Goal: Task Accomplishment & Management: Use online tool/utility

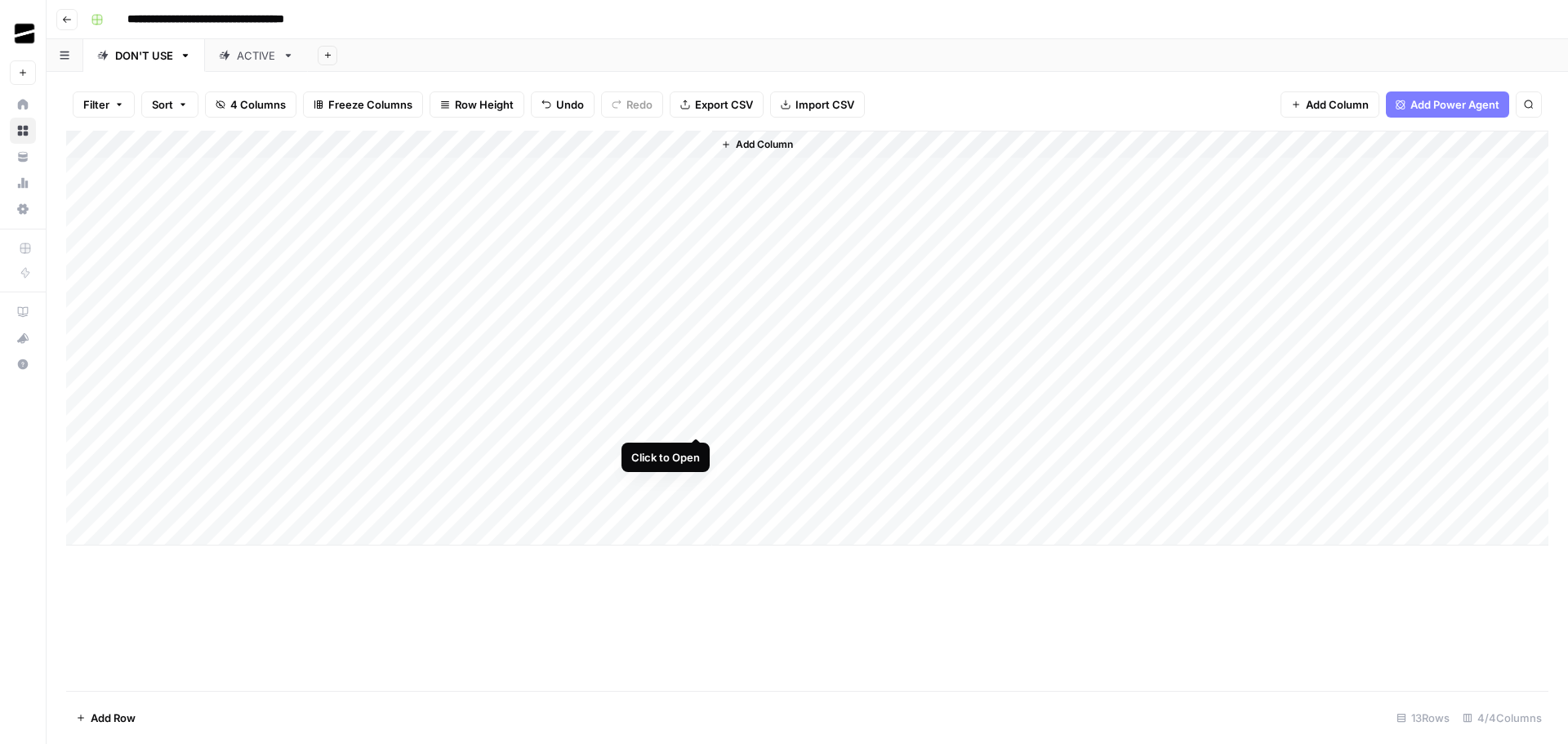
click at [694, 422] on div "Add Column" at bounding box center [808, 337] width 1483 height 414
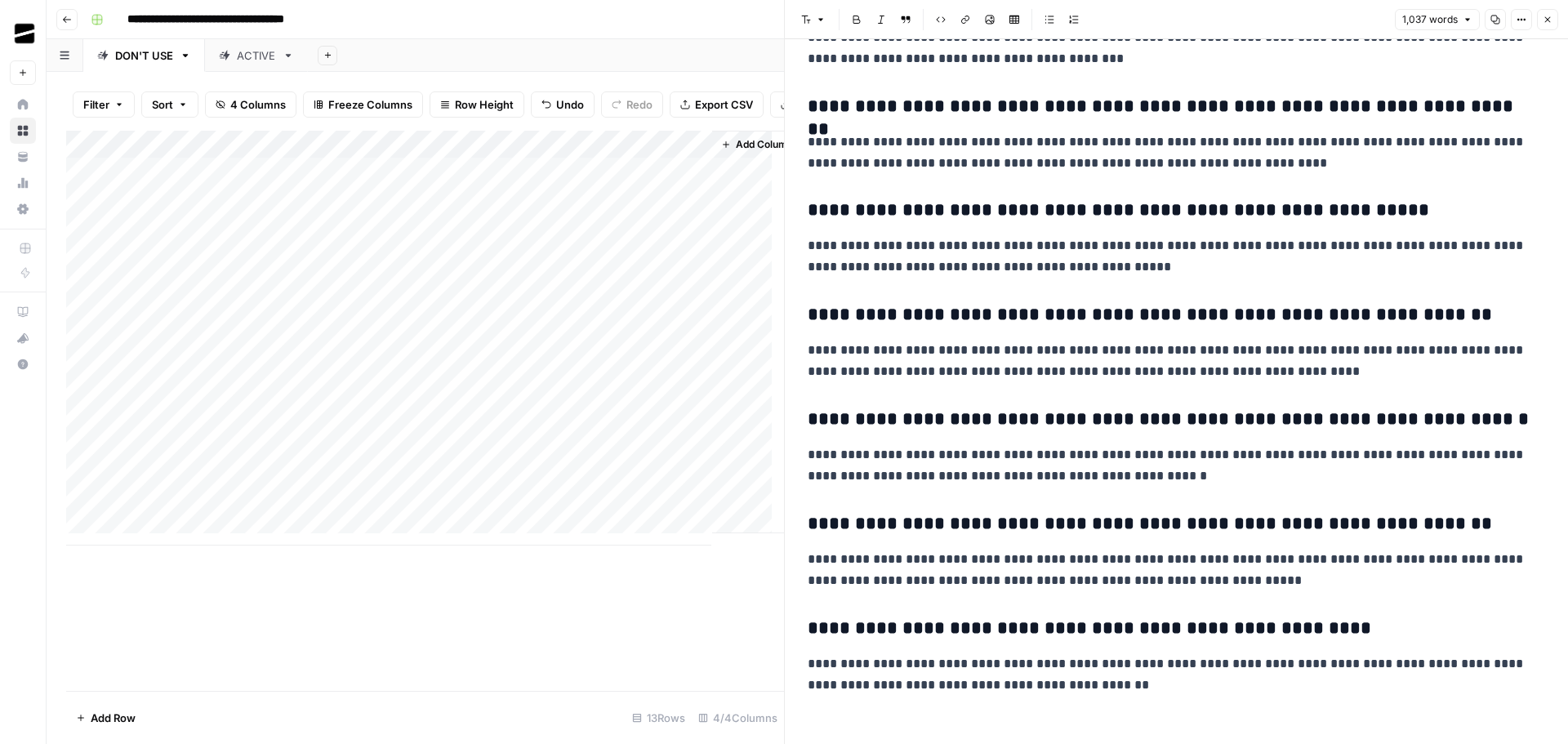
scroll to position [3848, 0]
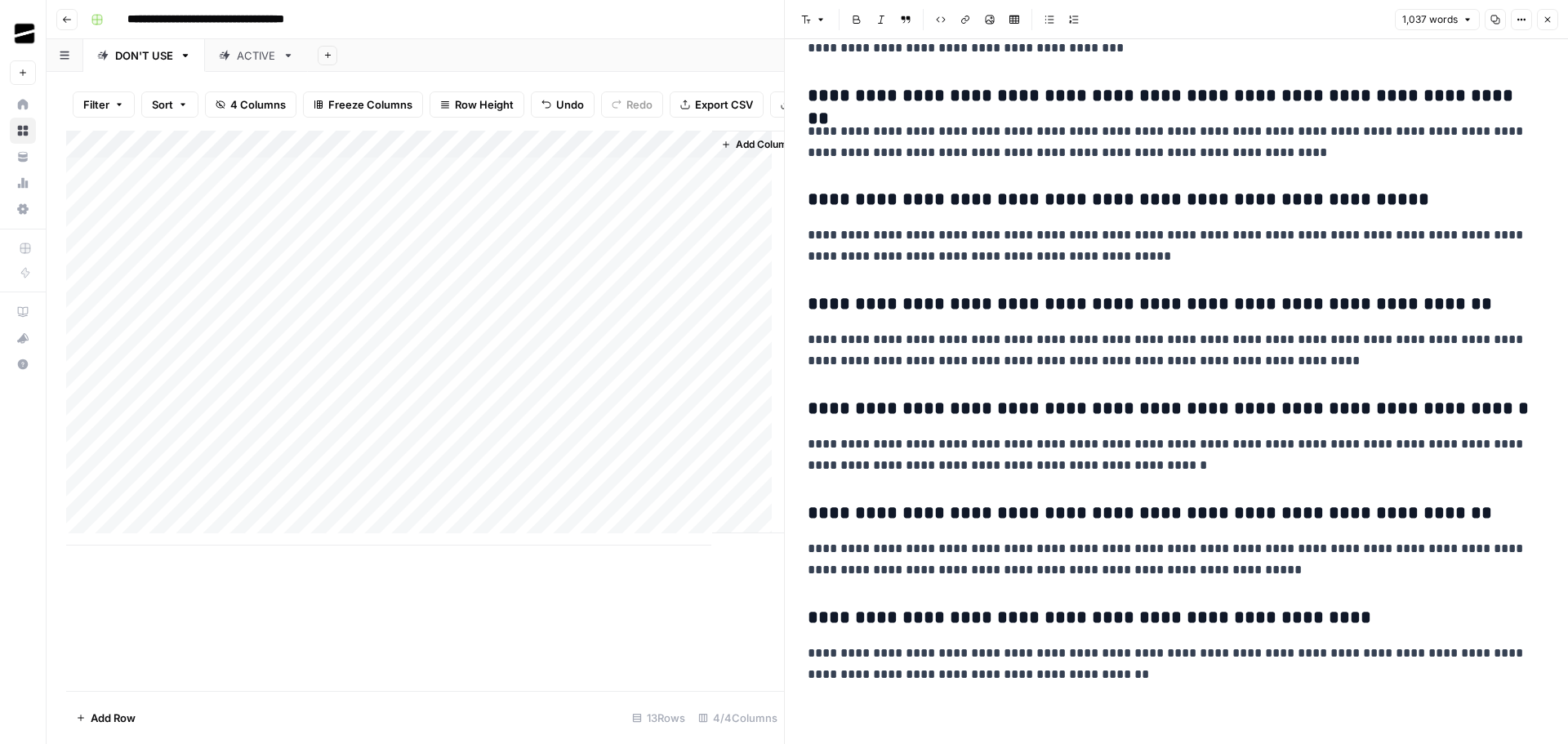
click at [1549, 20] on icon "button" at bounding box center [1548, 20] width 9 height 9
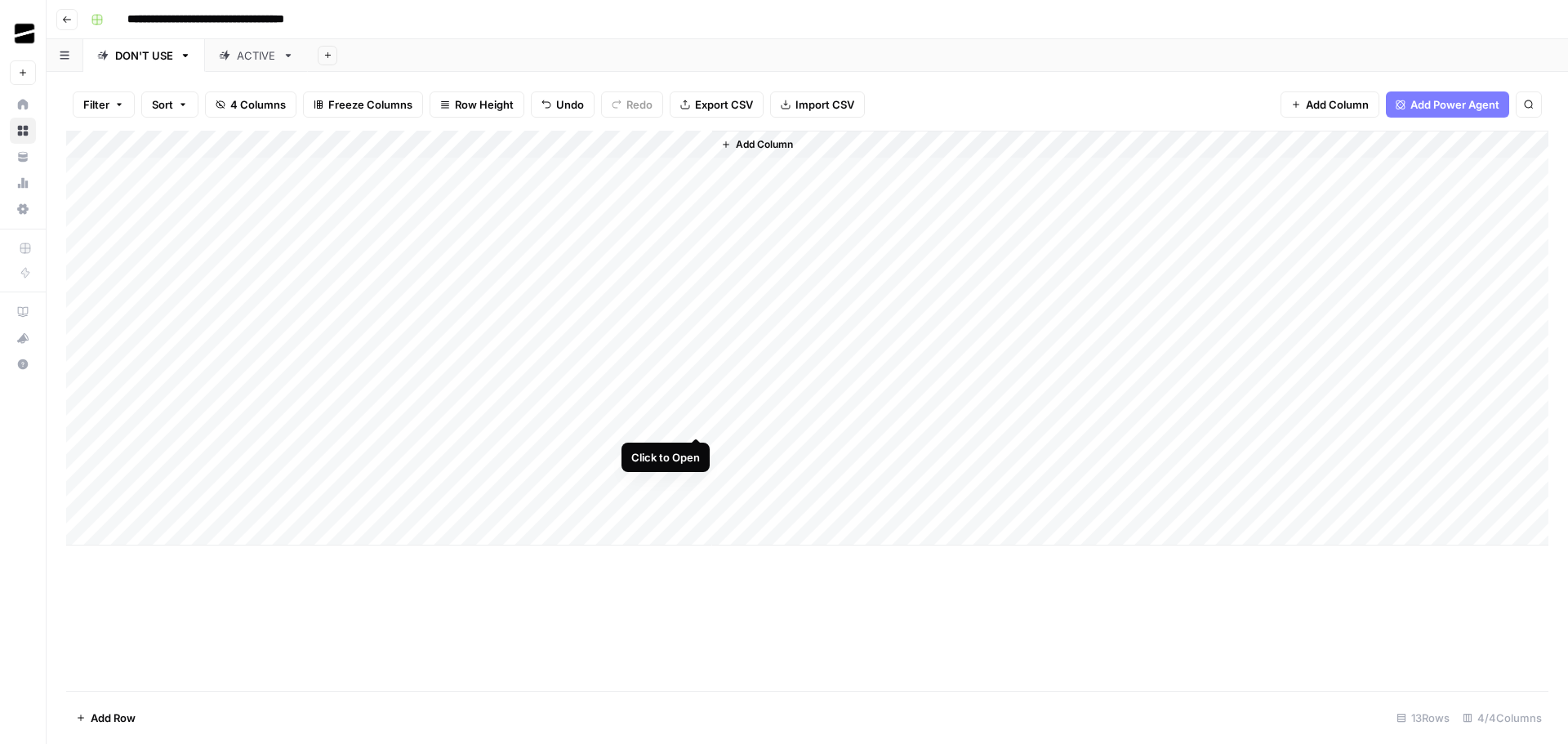
click at [695, 421] on div "Add Column" at bounding box center [808, 337] width 1483 height 414
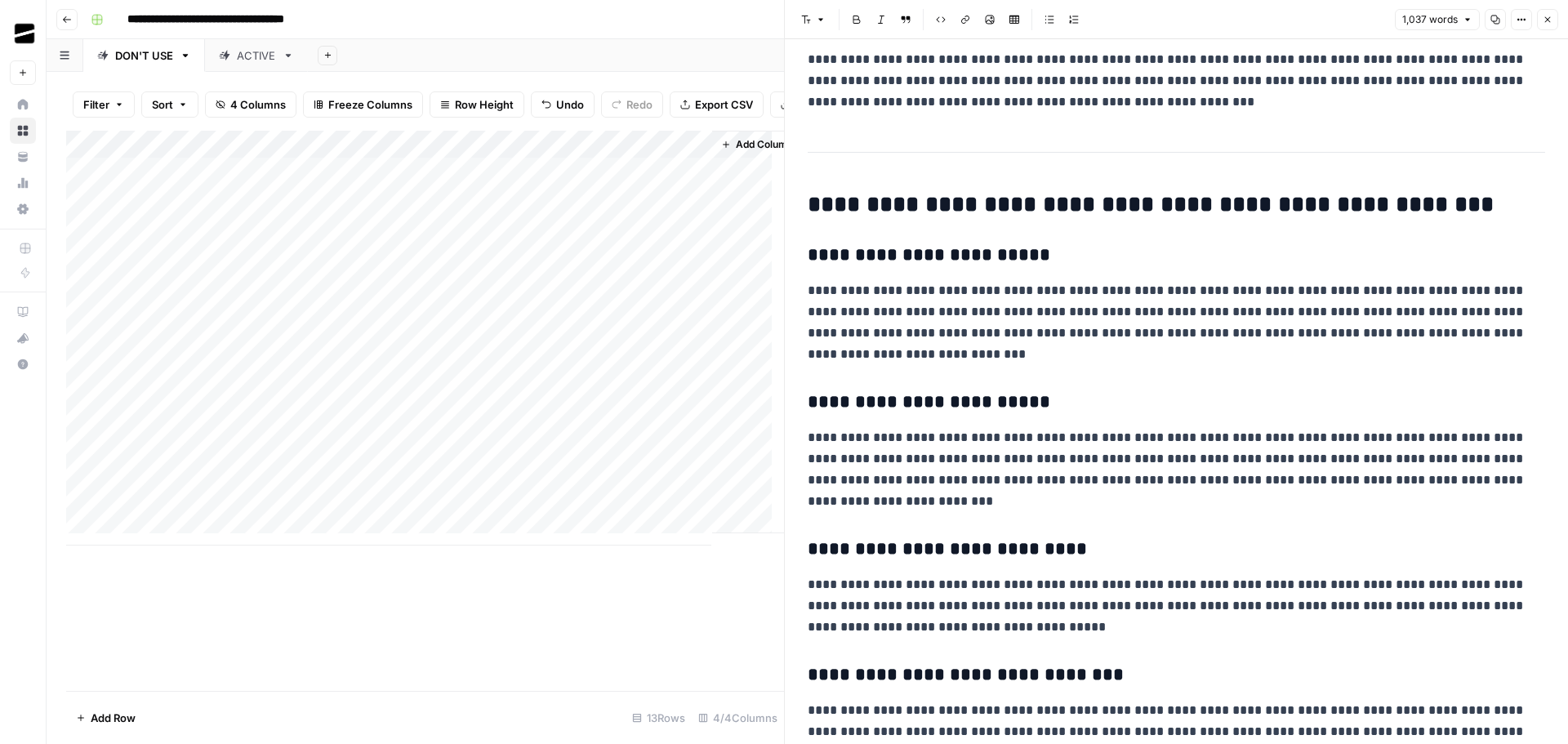
scroll to position [1470, 0]
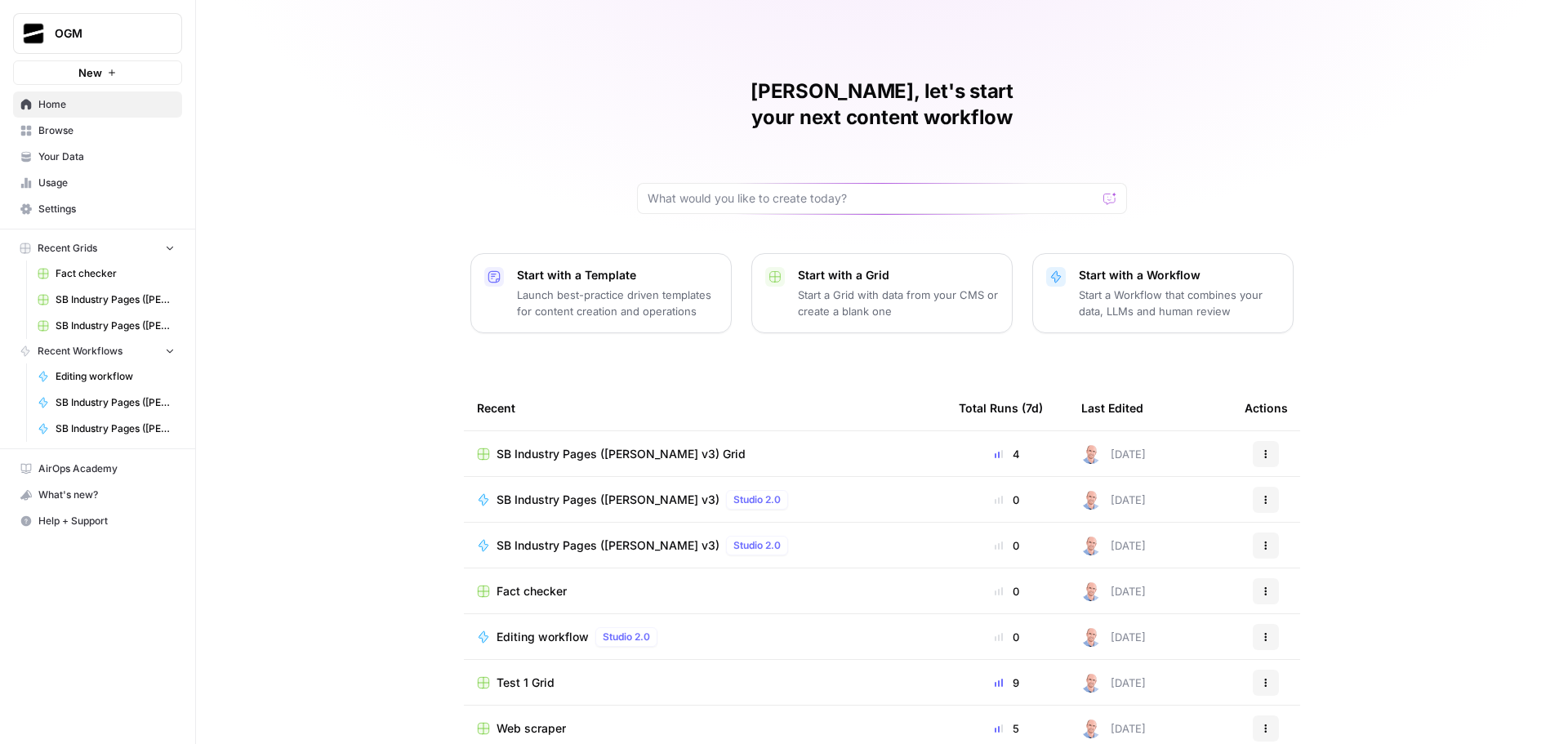
click at [124, 154] on span "Your Data" at bounding box center [107, 157] width 136 height 15
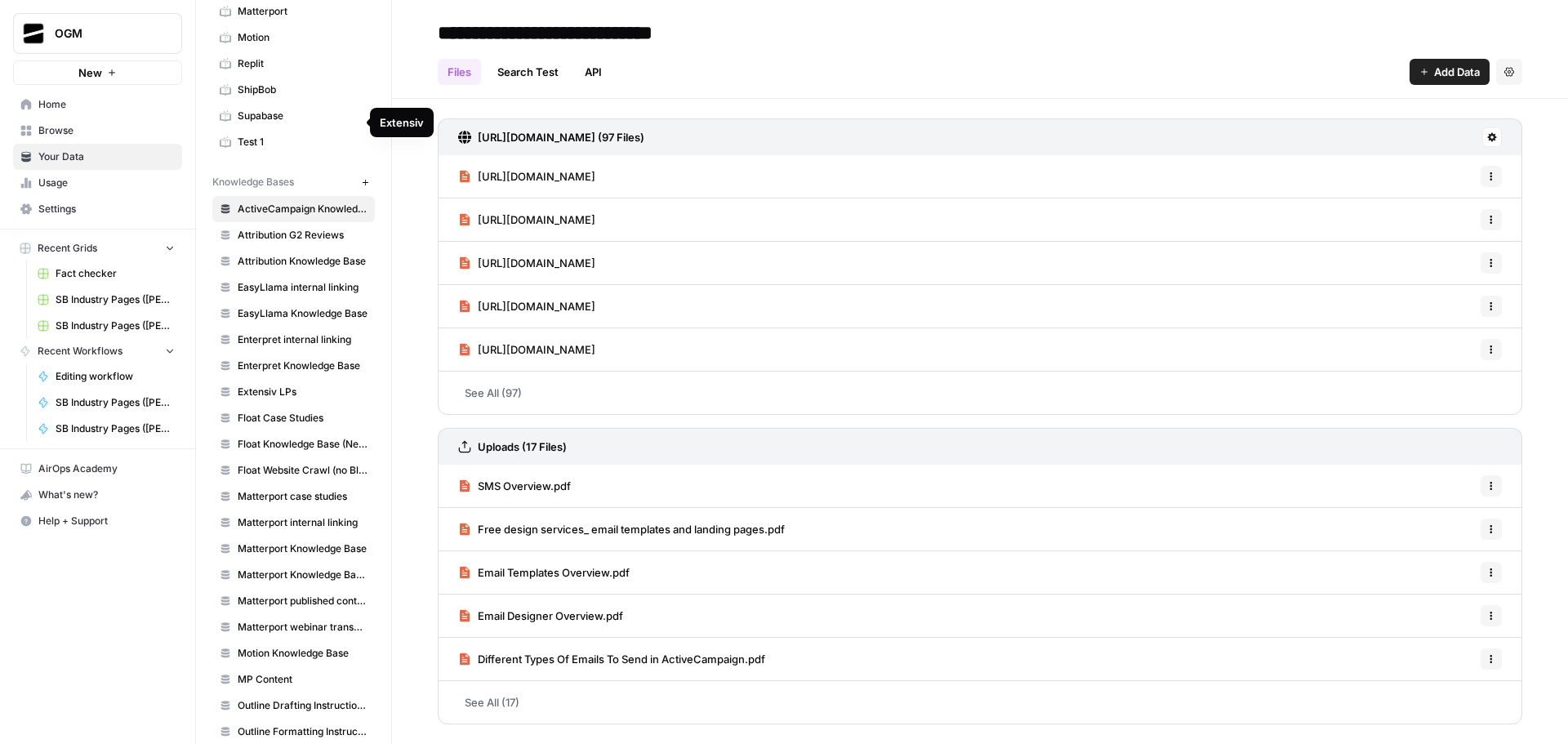
scroll to position [396, 0]
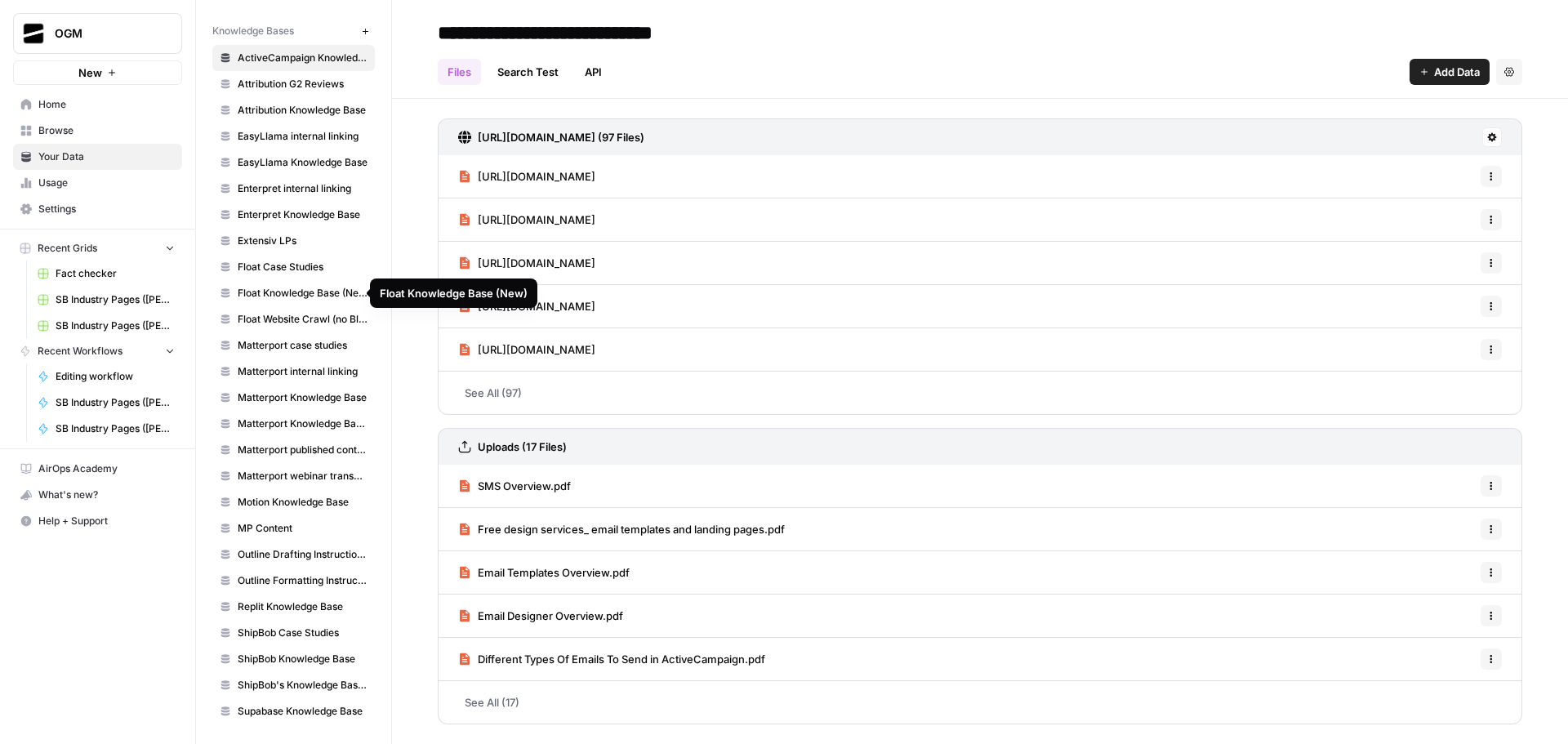
click at [77, 377] on span "Editing workflow" at bounding box center [115, 377] width 119 height 15
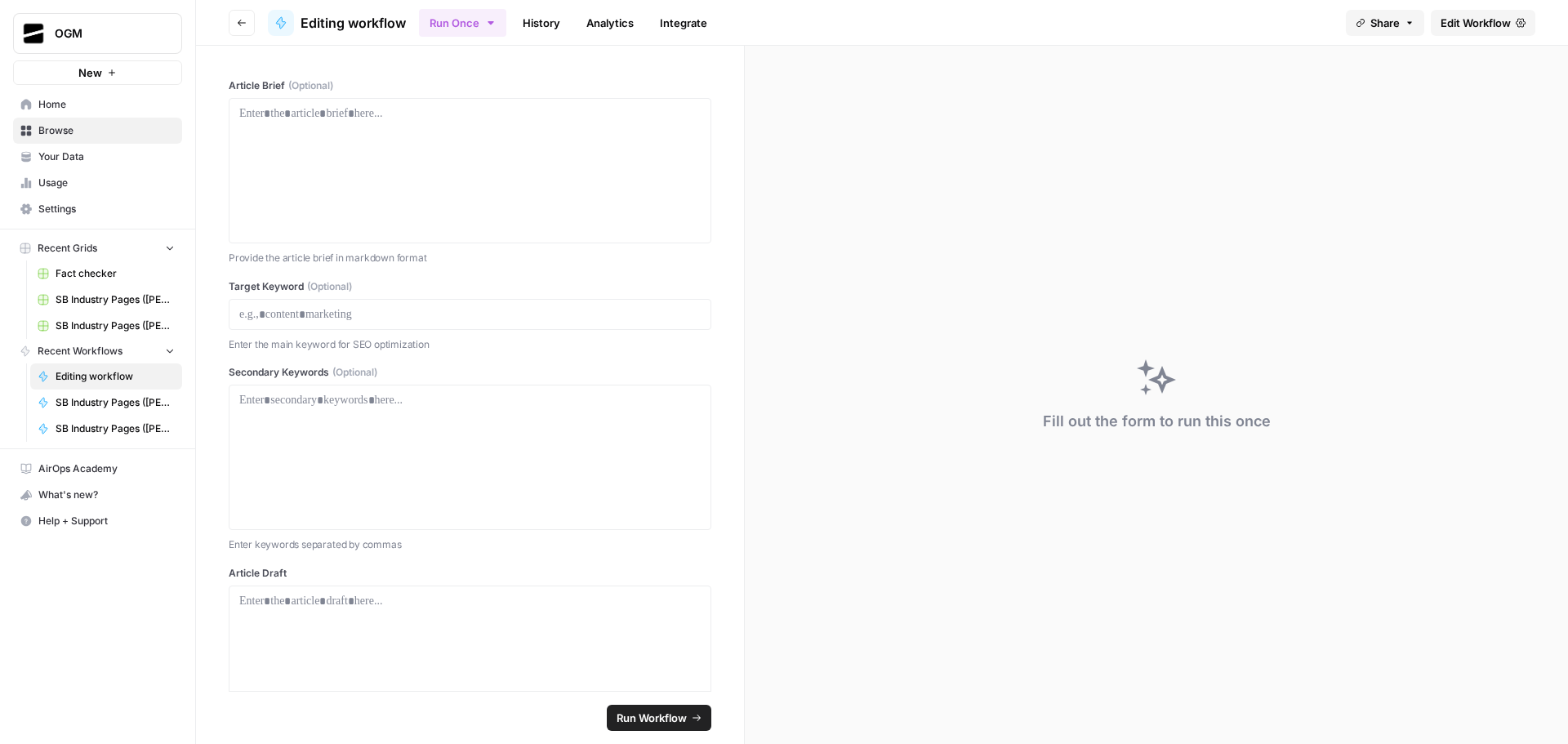
click at [1477, 24] on span "Edit Workflow" at bounding box center [1475, 23] width 70 height 16
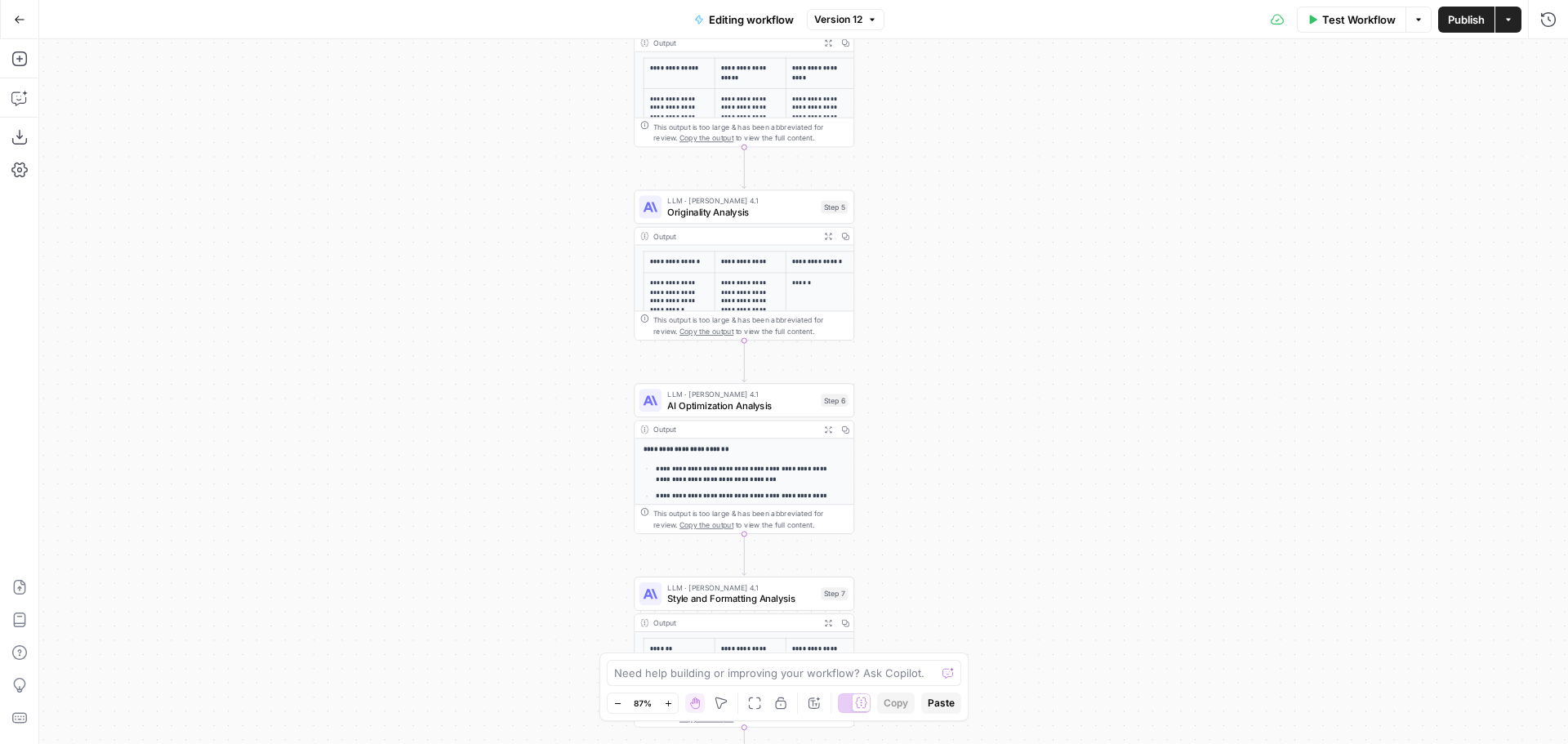
drag, startPoint x: 1032, startPoint y: 325, endPoint x: 1037, endPoint y: 300, distance: 25.5
click at [1046, 304] on div "**********" at bounding box center [804, 392] width 1529 height 704
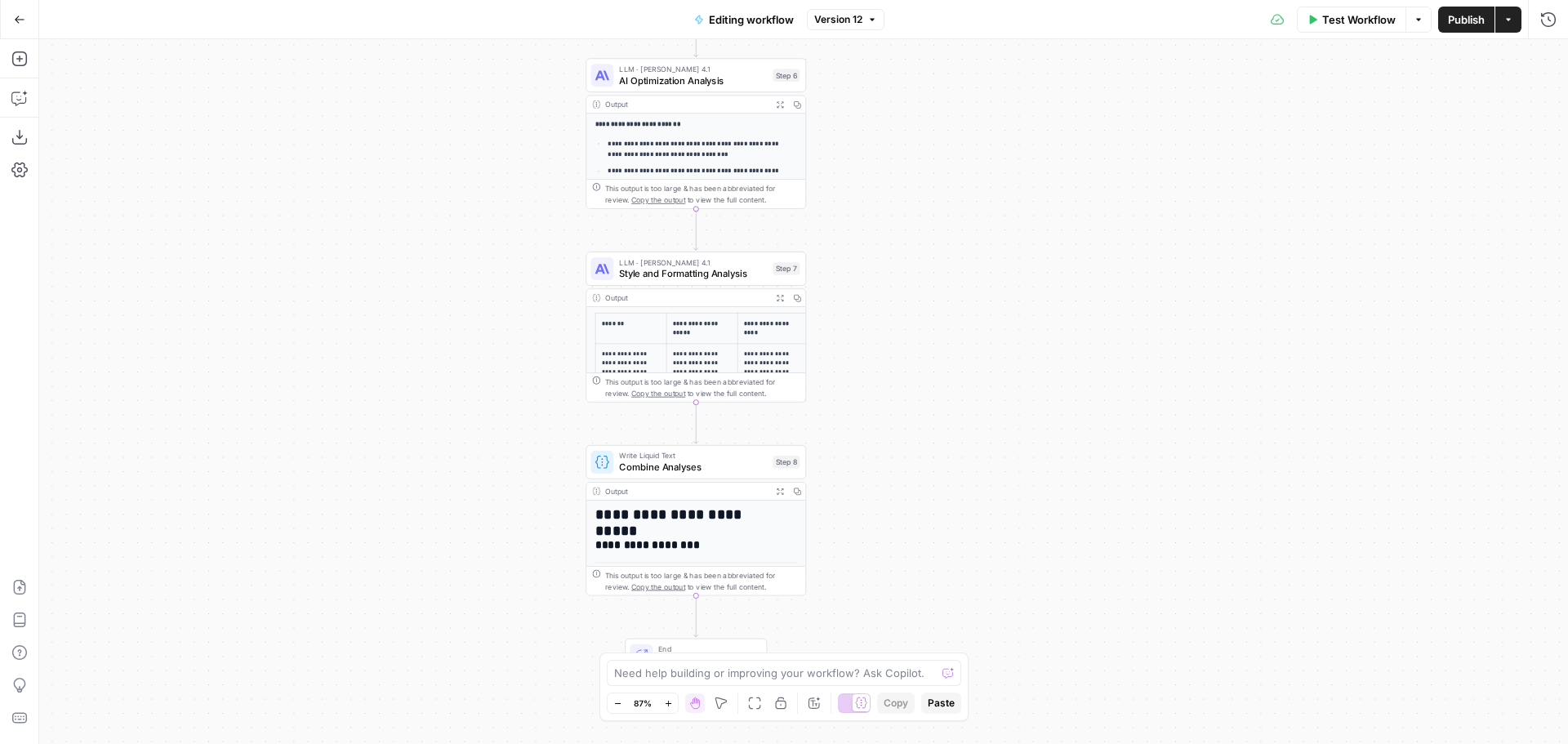
drag, startPoint x: 1071, startPoint y: 304, endPoint x: 1052, endPoint y: 288, distance: 24.8
click at [1052, 288] on div "**********" at bounding box center [804, 392] width 1529 height 704
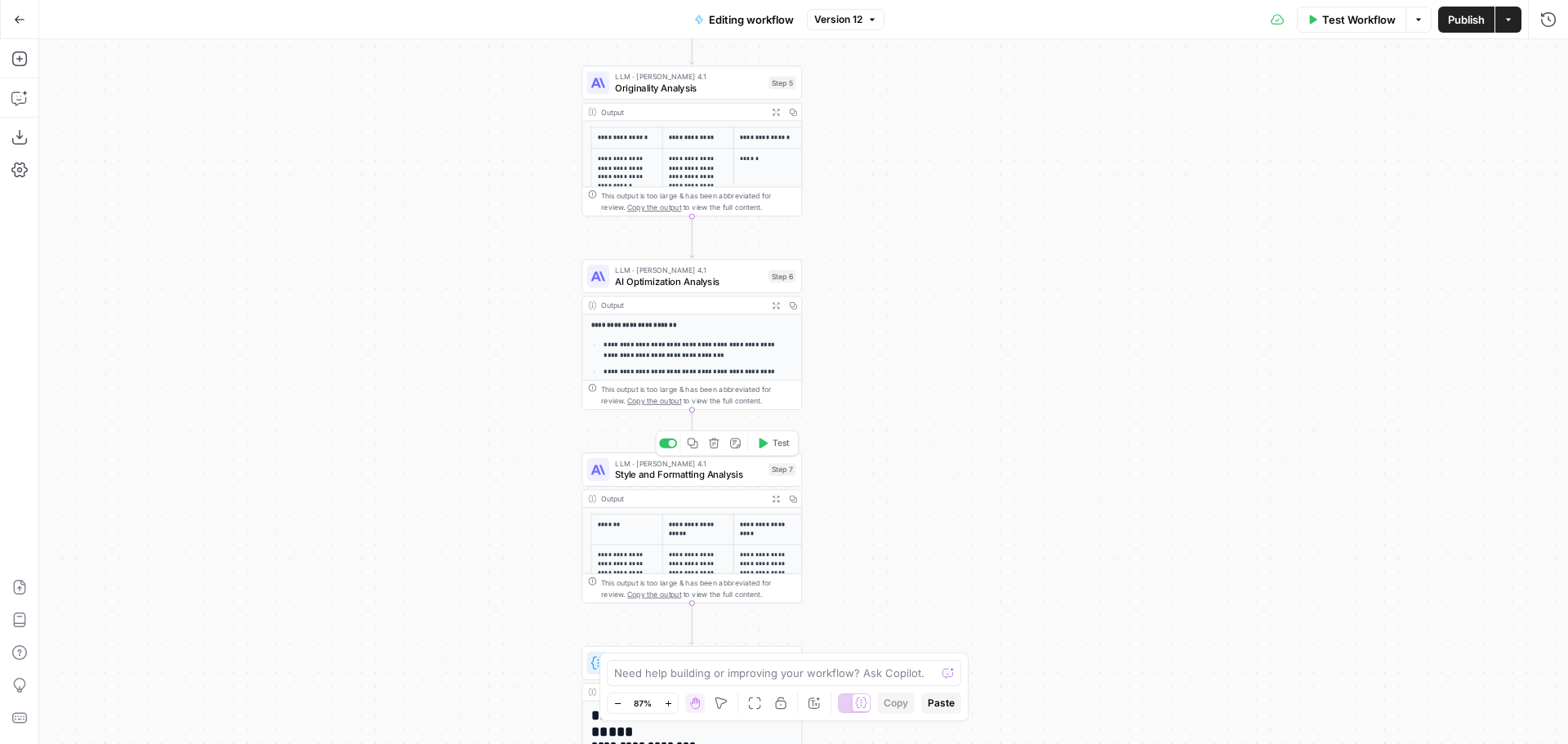
click at [707, 468] on span "Style and Formatting Analysis" at bounding box center [689, 474] width 148 height 14
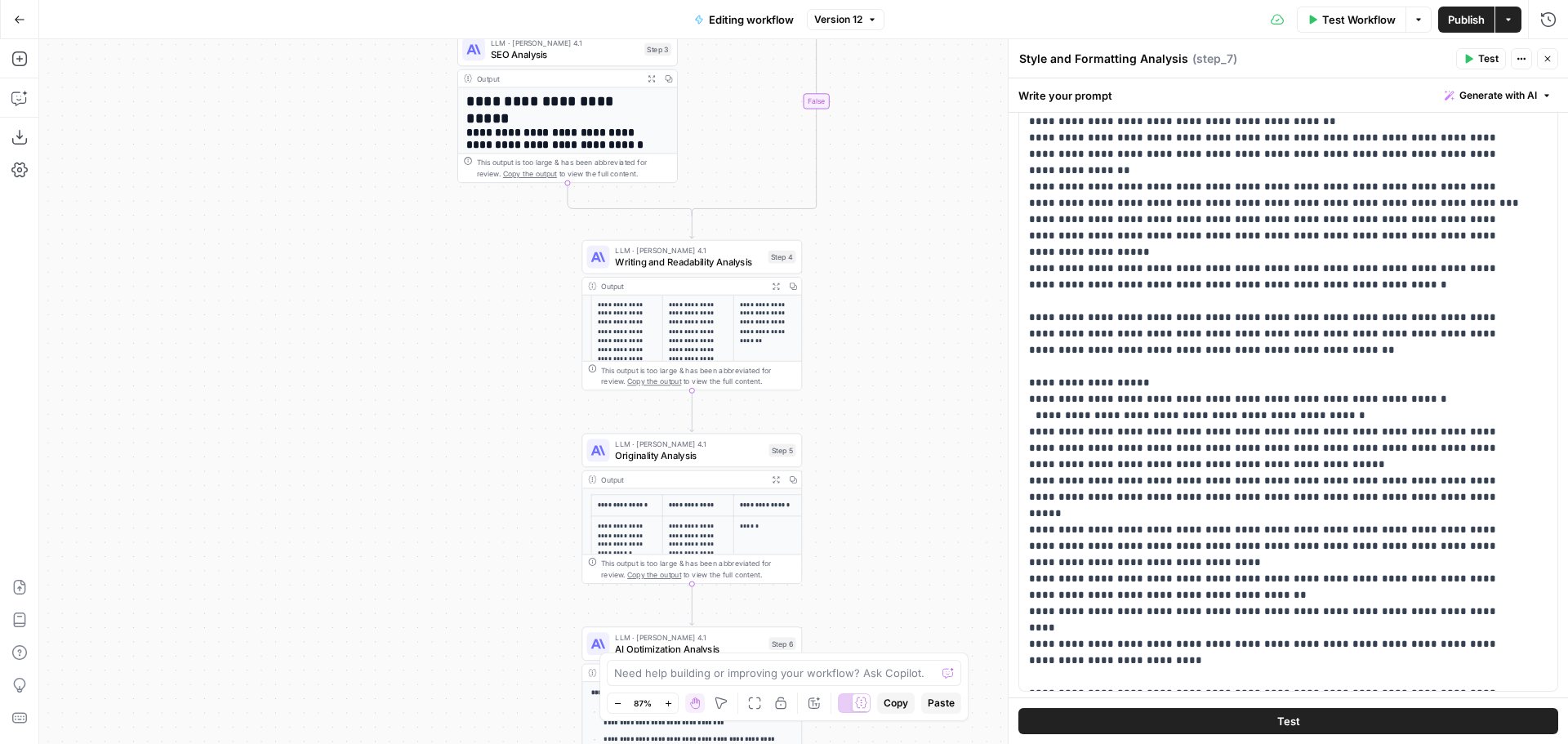
click at [741, 262] on span "Writing and Readability Analysis" at bounding box center [689, 262] width 147 height 14
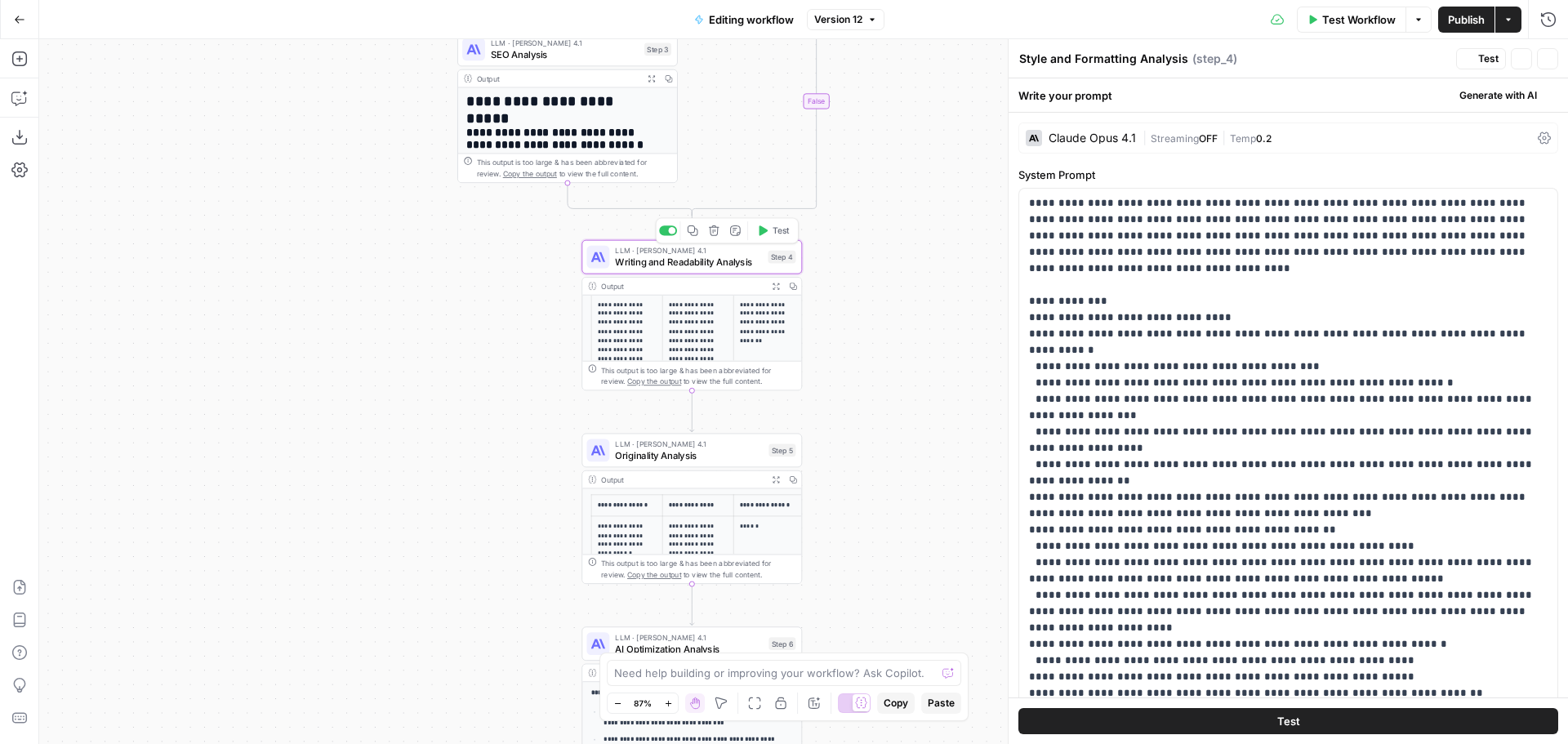
type textarea "Writing and Readability Analysis"
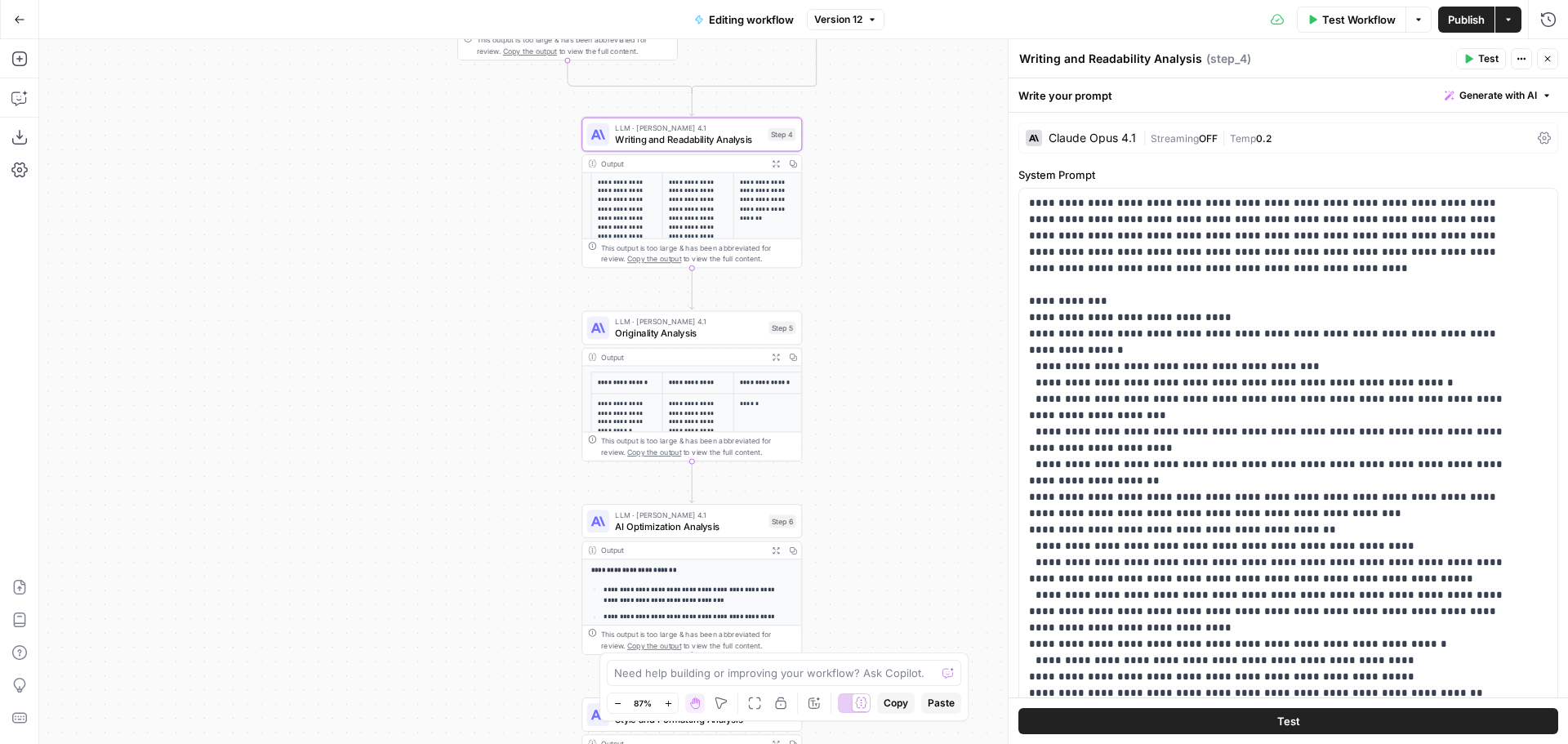
click at [709, 526] on span "AI Optimization Analysis" at bounding box center [689, 526] width 148 height 14
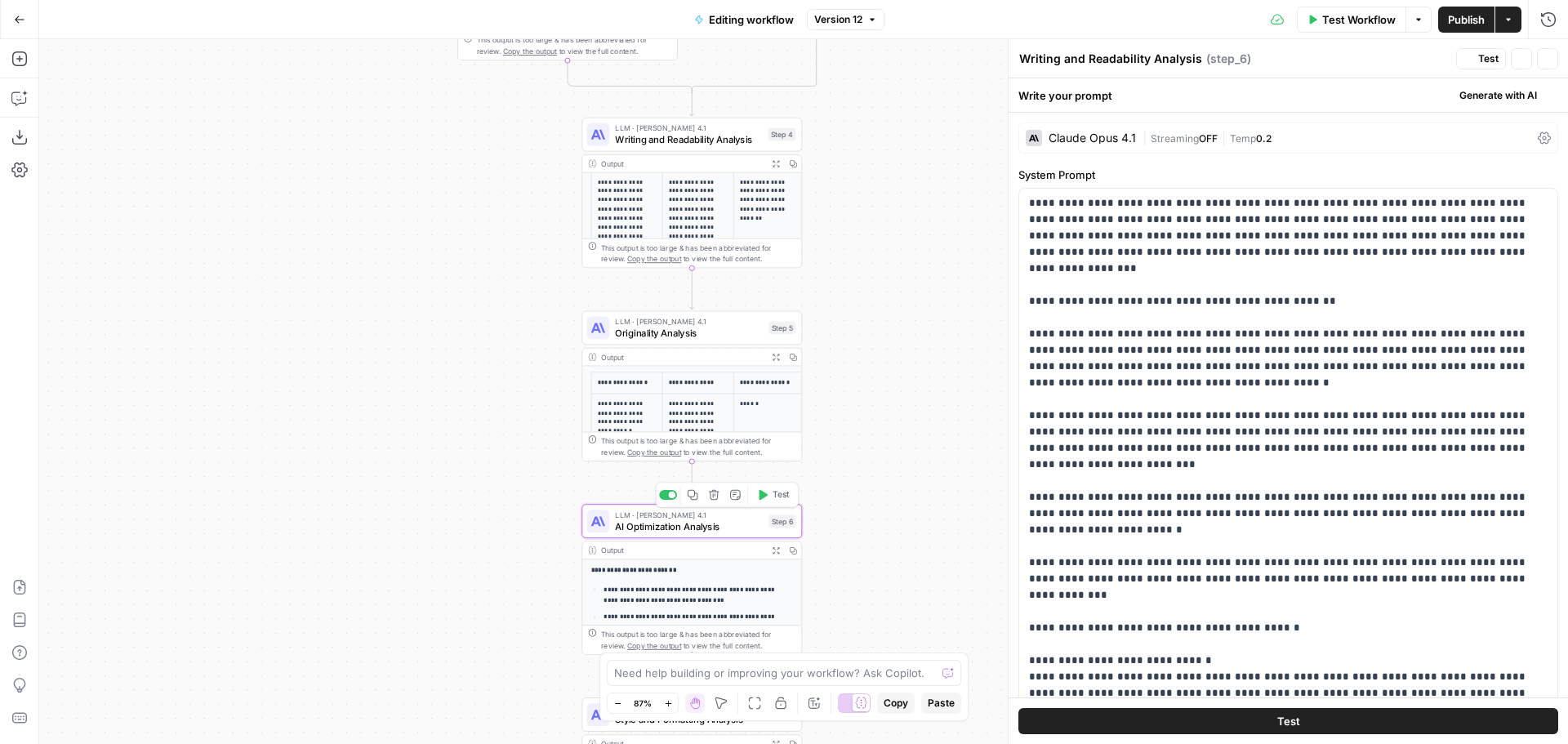
type textarea "AI Optimization Analysis"
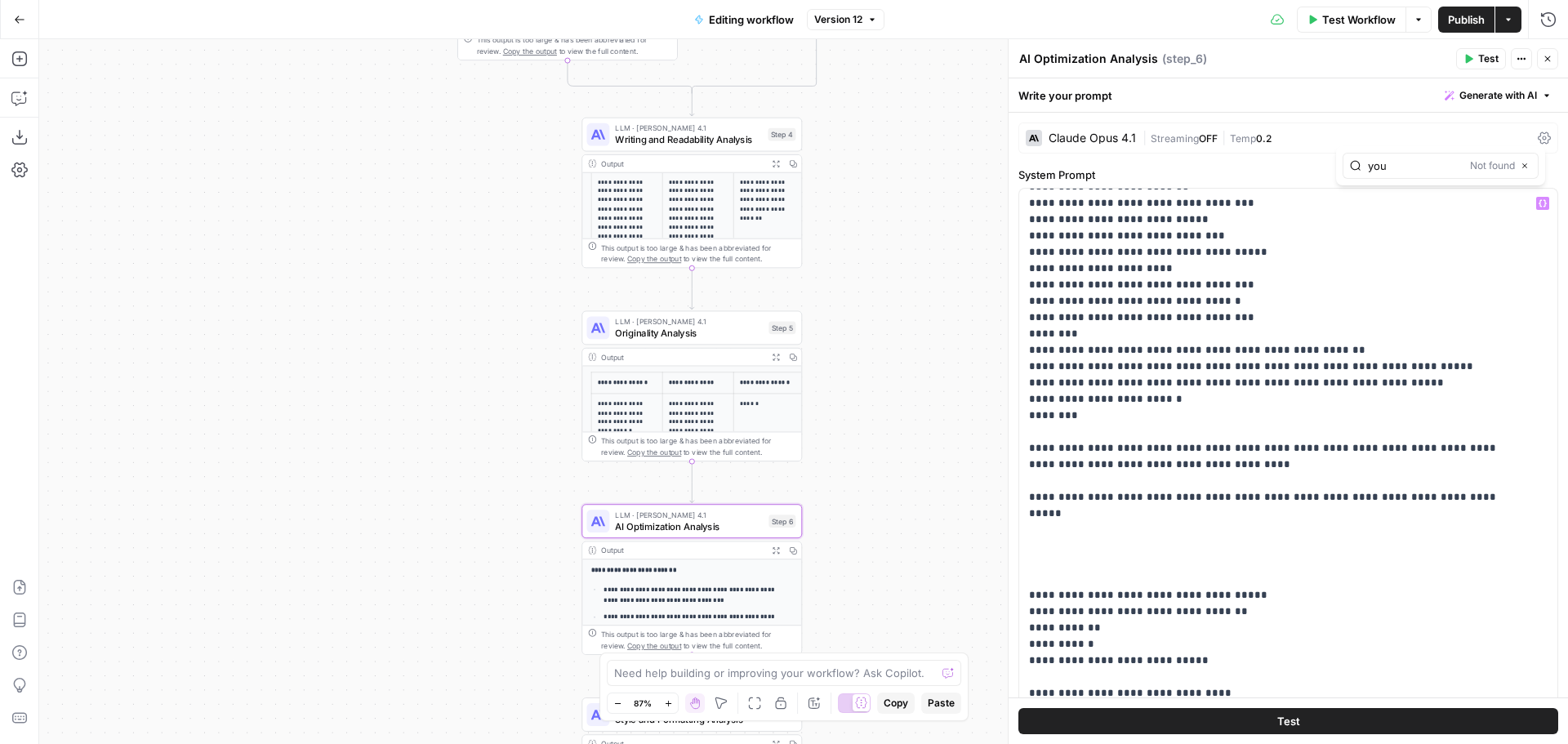
scroll to position [1307, 0]
type input "you"
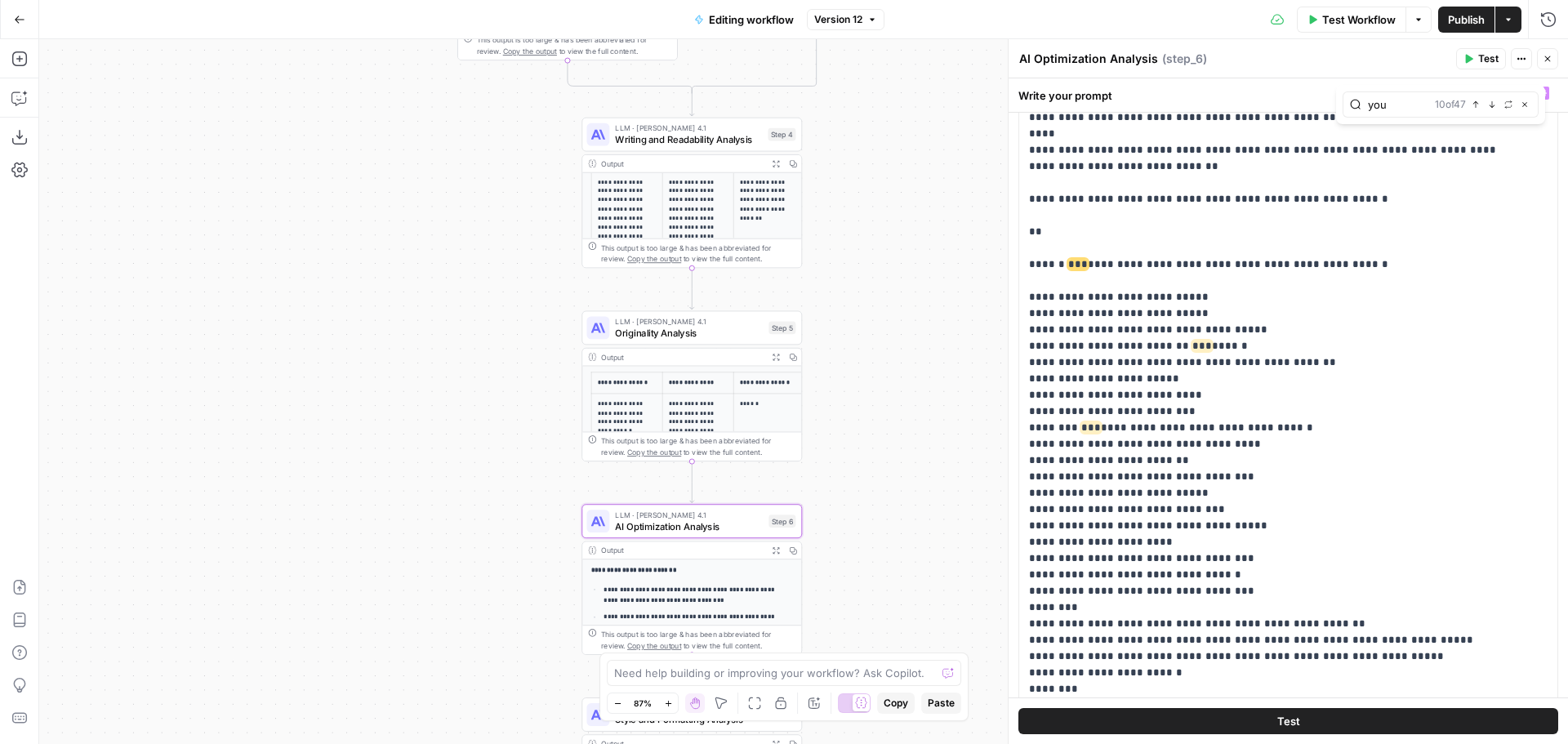
scroll to position [0, 0]
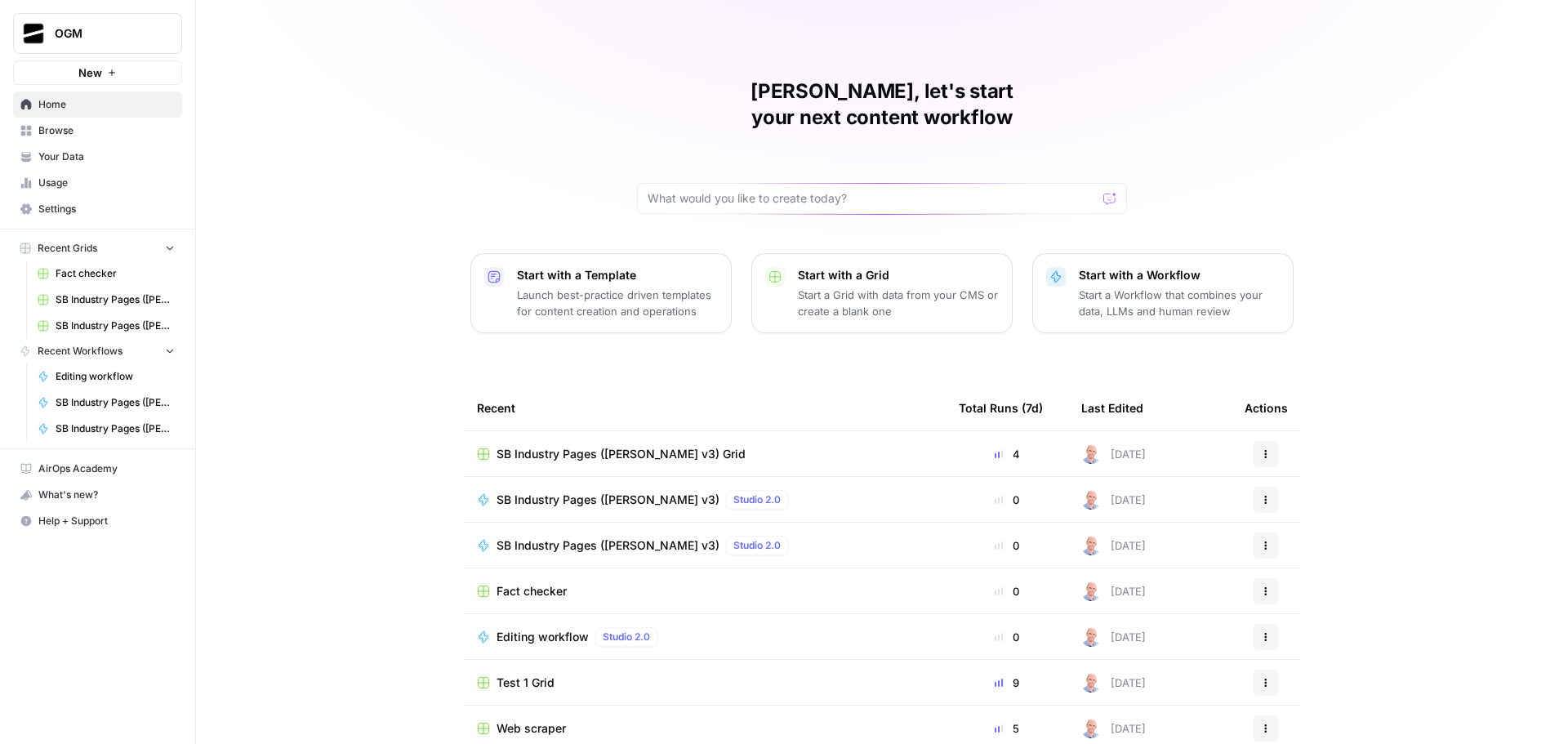
scroll to position [8, 0]
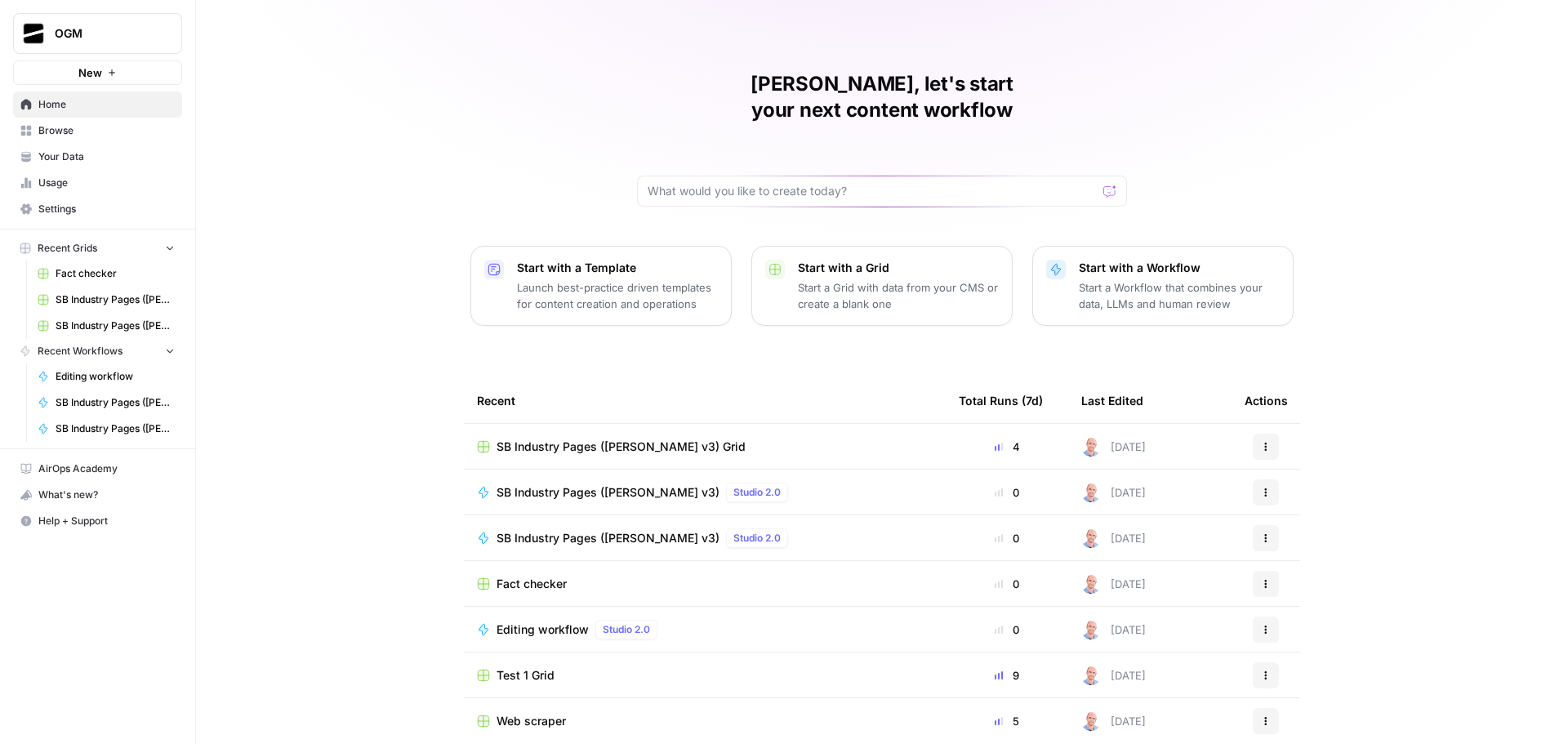
click at [536, 621] on span "Editing workflow" at bounding box center [543, 629] width 93 height 16
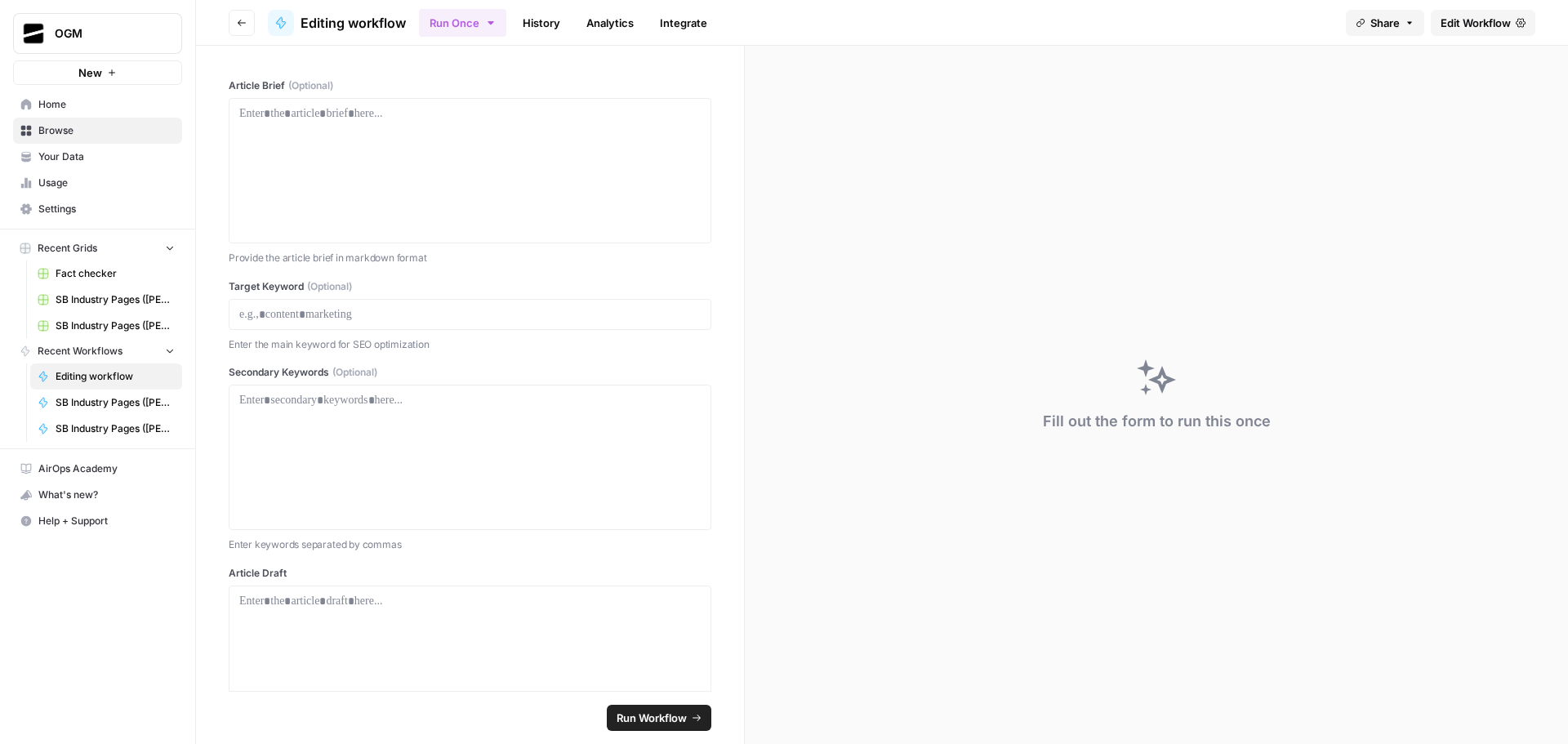
click at [1478, 27] on span "Edit Workflow" at bounding box center [1475, 23] width 70 height 16
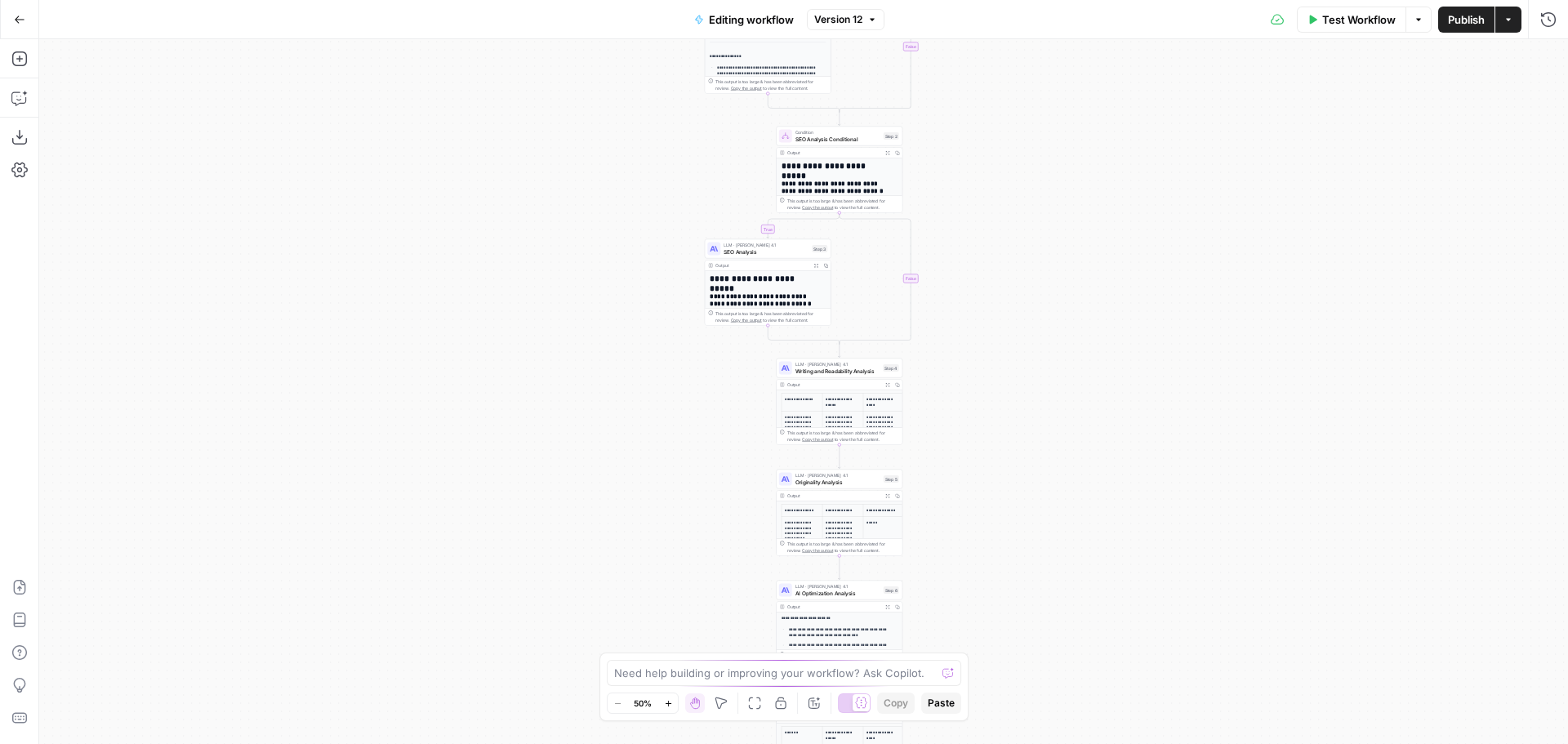
click at [1508, 27] on button "Actions" at bounding box center [1508, 20] width 26 height 26
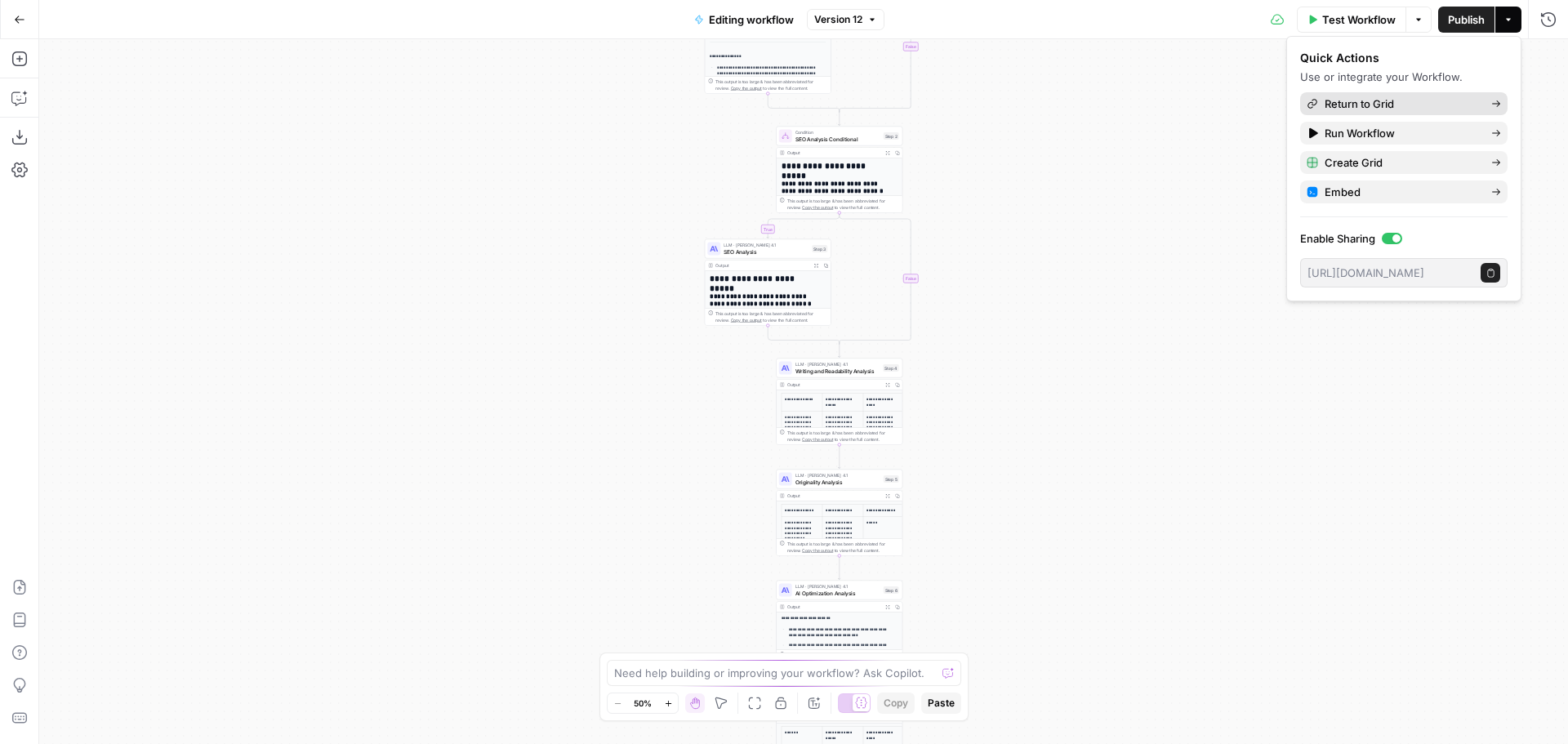
click at [1387, 102] on span "Return to Grid" at bounding box center [1402, 103] width 154 height 16
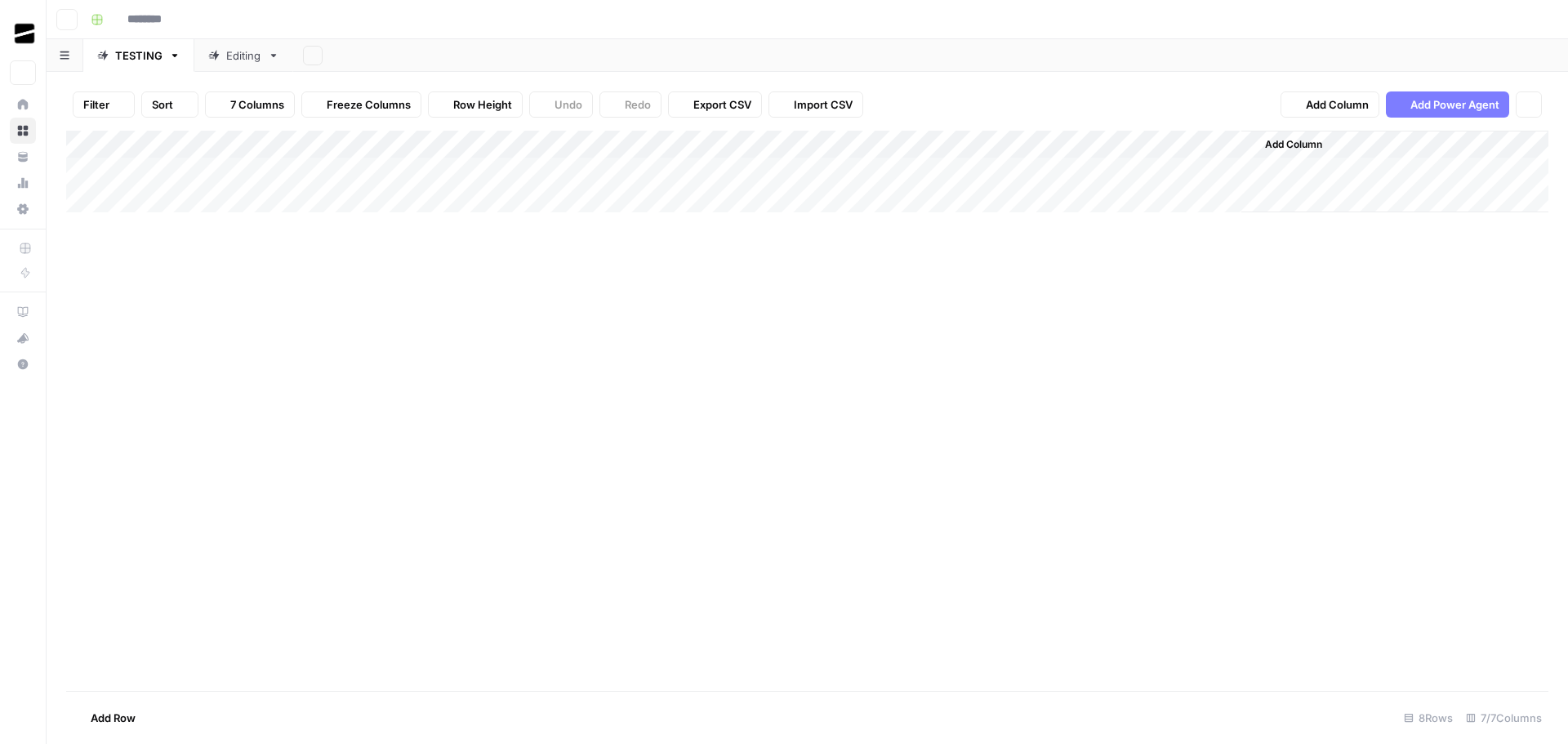
type input "**********"
click at [992, 253] on div "Add Column" at bounding box center [808, 268] width 1483 height 276
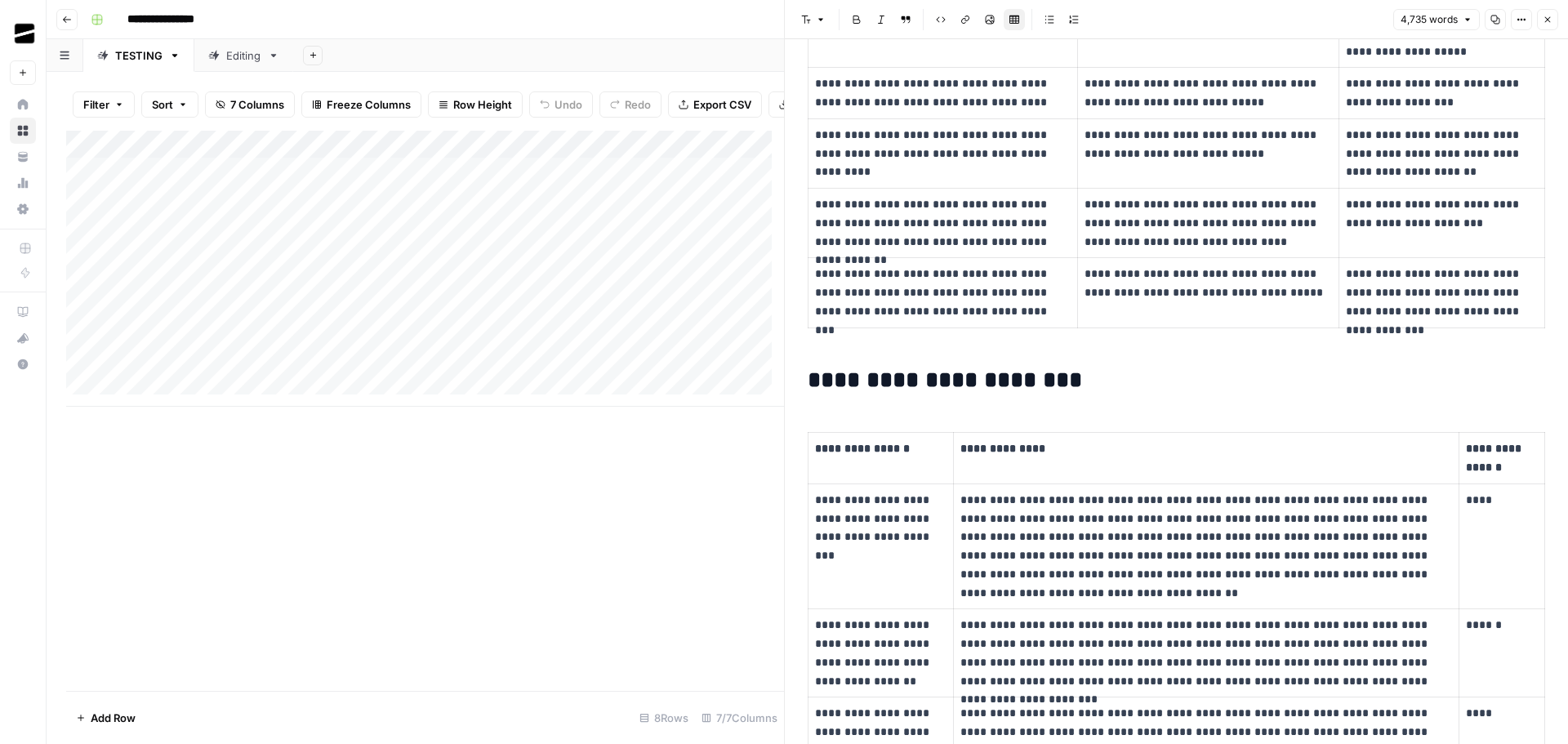
scroll to position [6277, 0]
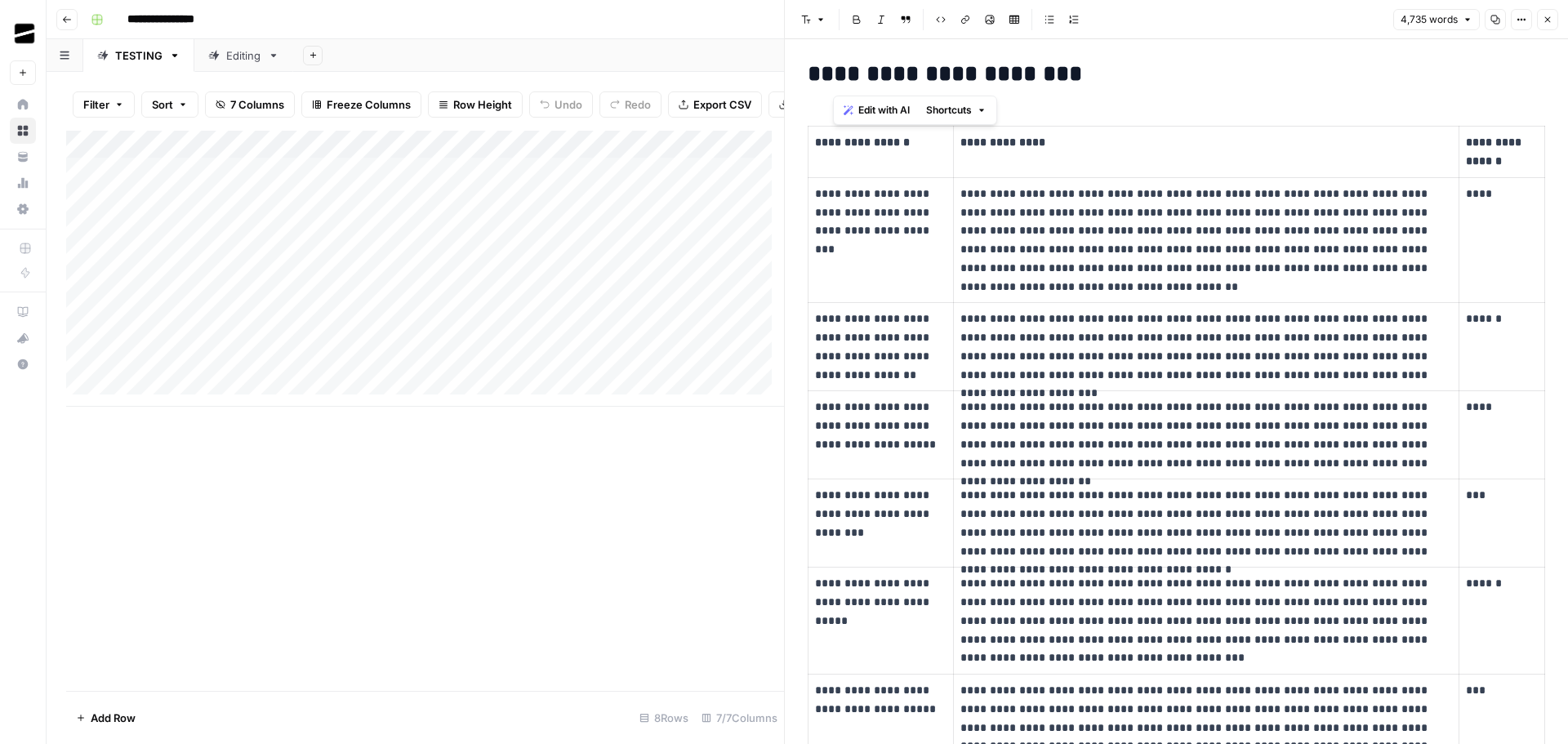
drag, startPoint x: 1040, startPoint y: 82, endPoint x: 1051, endPoint y: 82, distance: 11.0
click at [1051, 82] on h2 "**********" at bounding box center [1170, 75] width 725 height 26
click at [1052, 71] on h2 "**********" at bounding box center [1170, 75] width 725 height 26
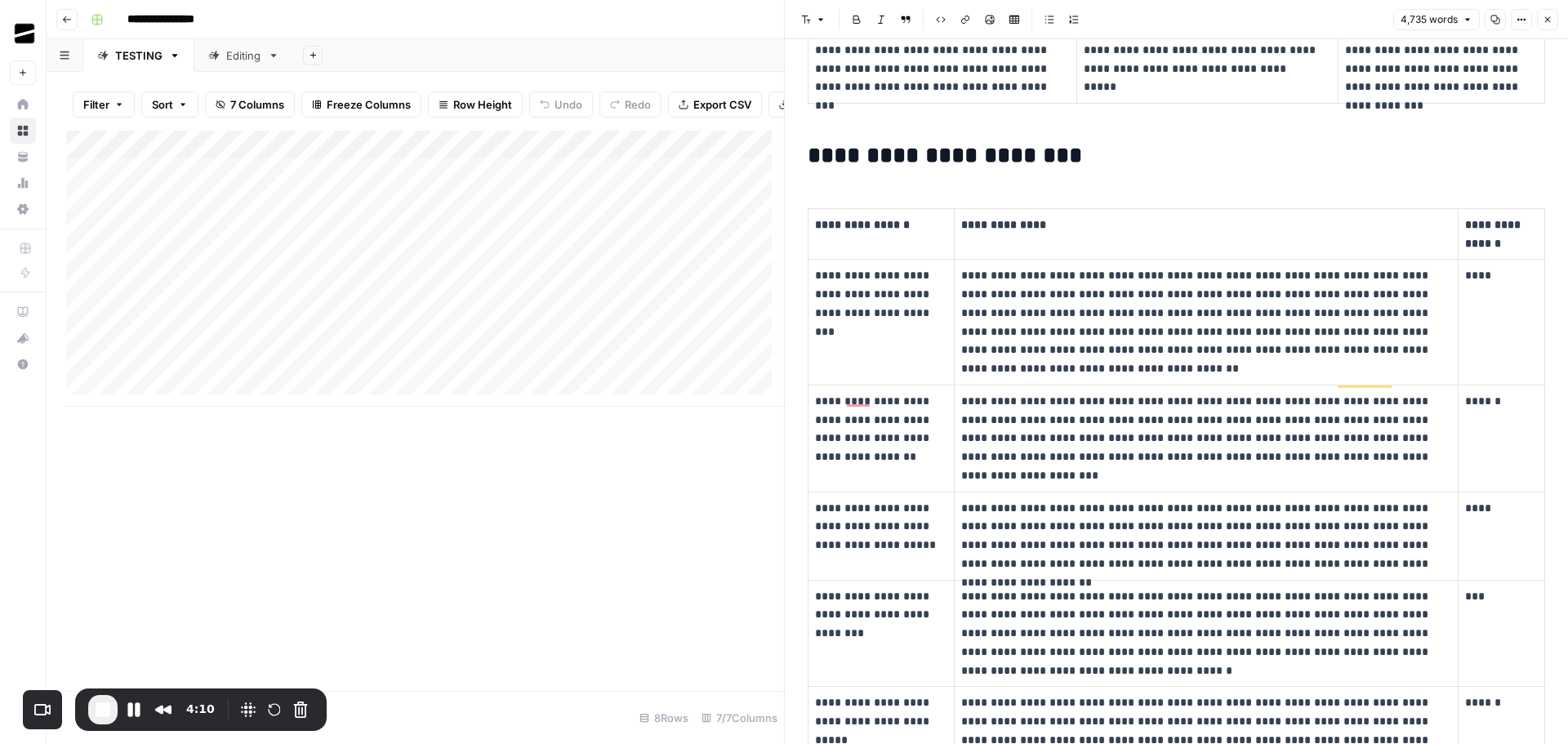
scroll to position [6232, 0]
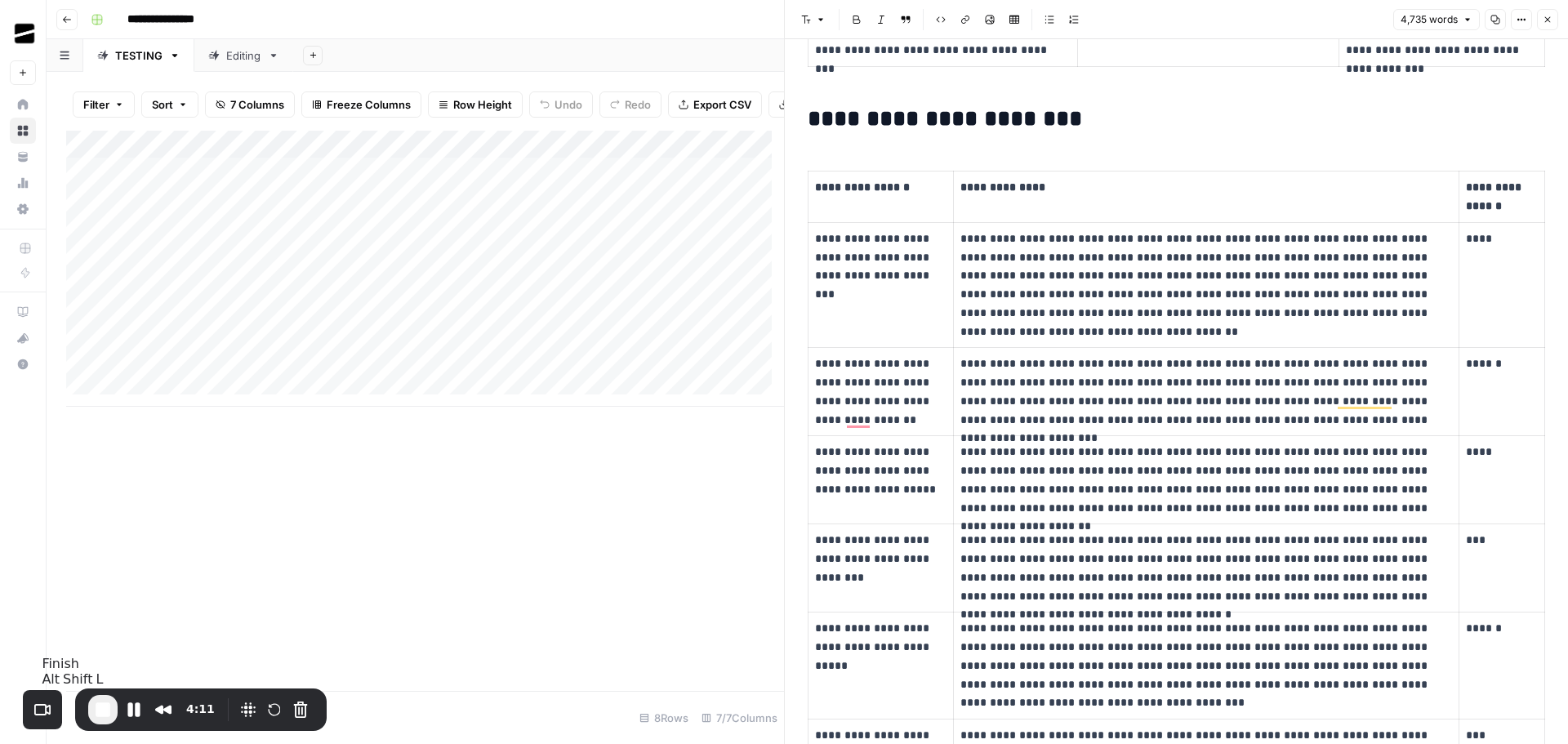
click at [101, 710] on span "End Recording" at bounding box center [103, 709] width 20 height 20
